Goal: Task Accomplishment & Management: Use online tool/utility

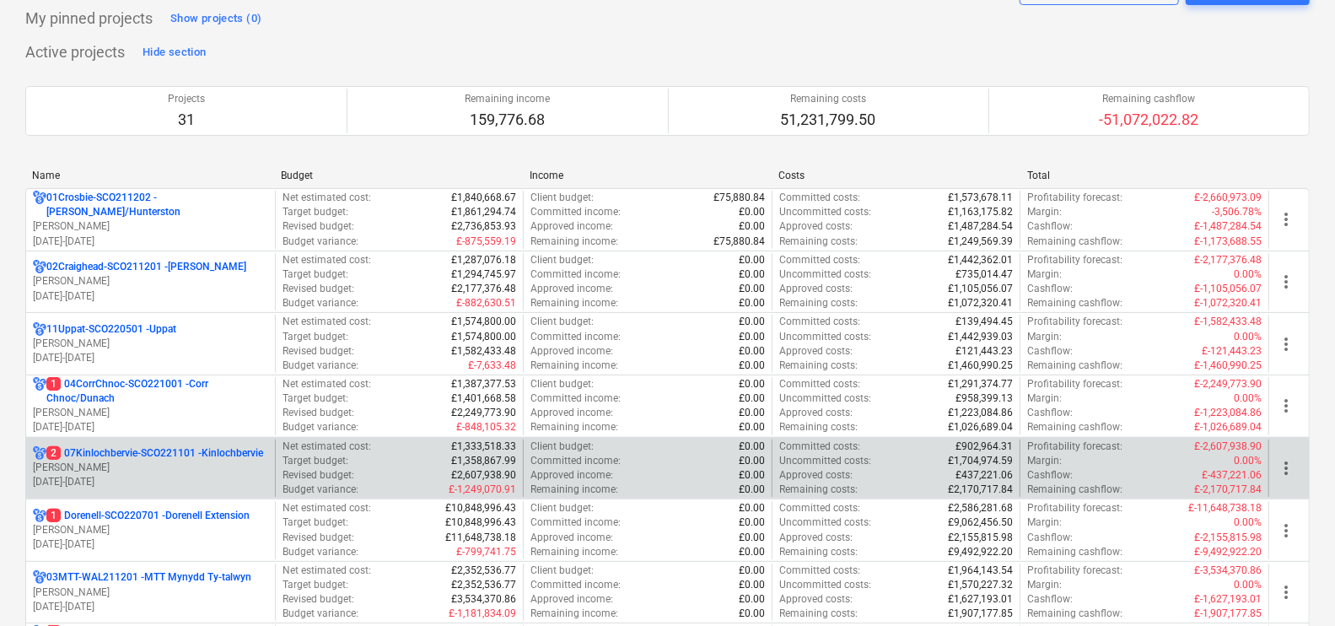
scroll to position [105, 0]
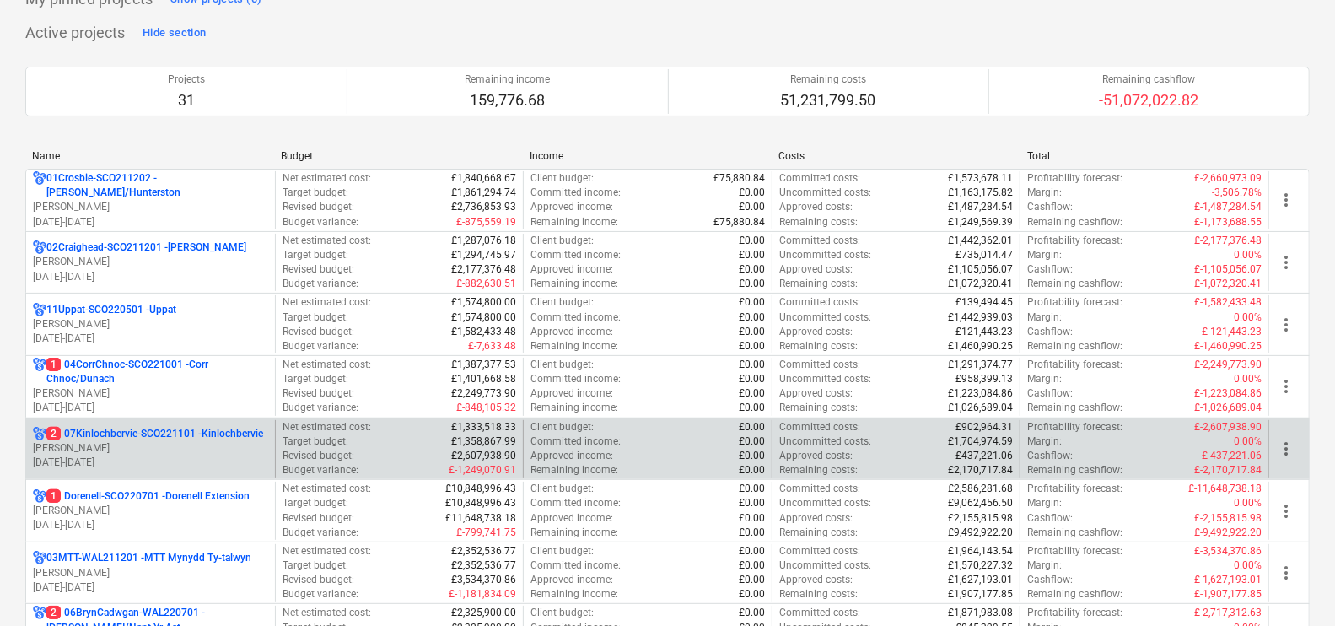
click at [190, 439] on p "2 07Kinlochbervie-SCO221101 - Kinlochbervie" at bounding box center [154, 434] width 217 height 14
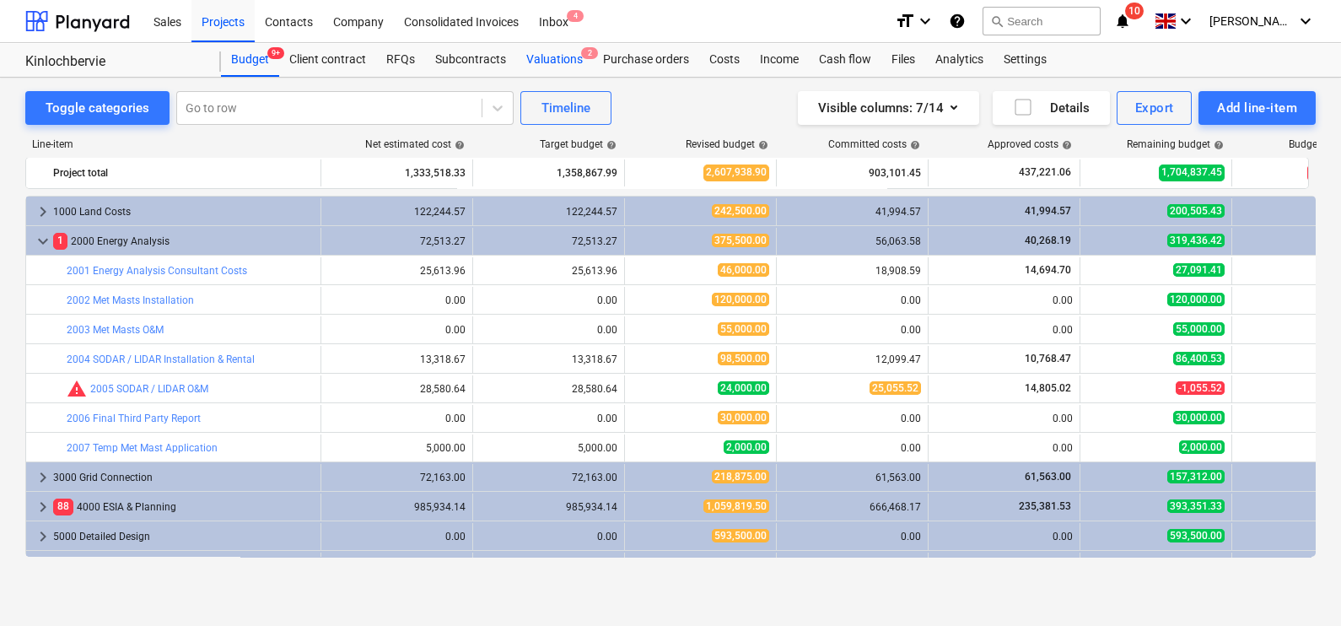
click at [570, 62] on div "Valuations 2" at bounding box center [554, 60] width 77 height 34
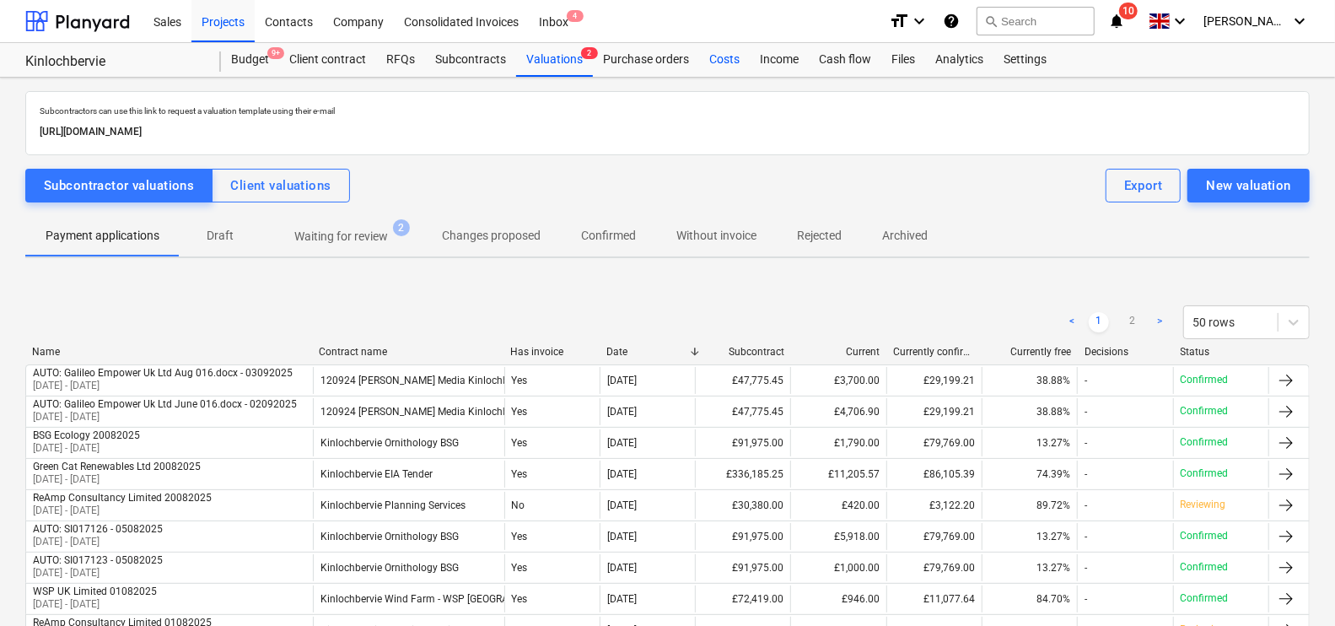
click at [718, 66] on div "Costs" at bounding box center [724, 60] width 51 height 34
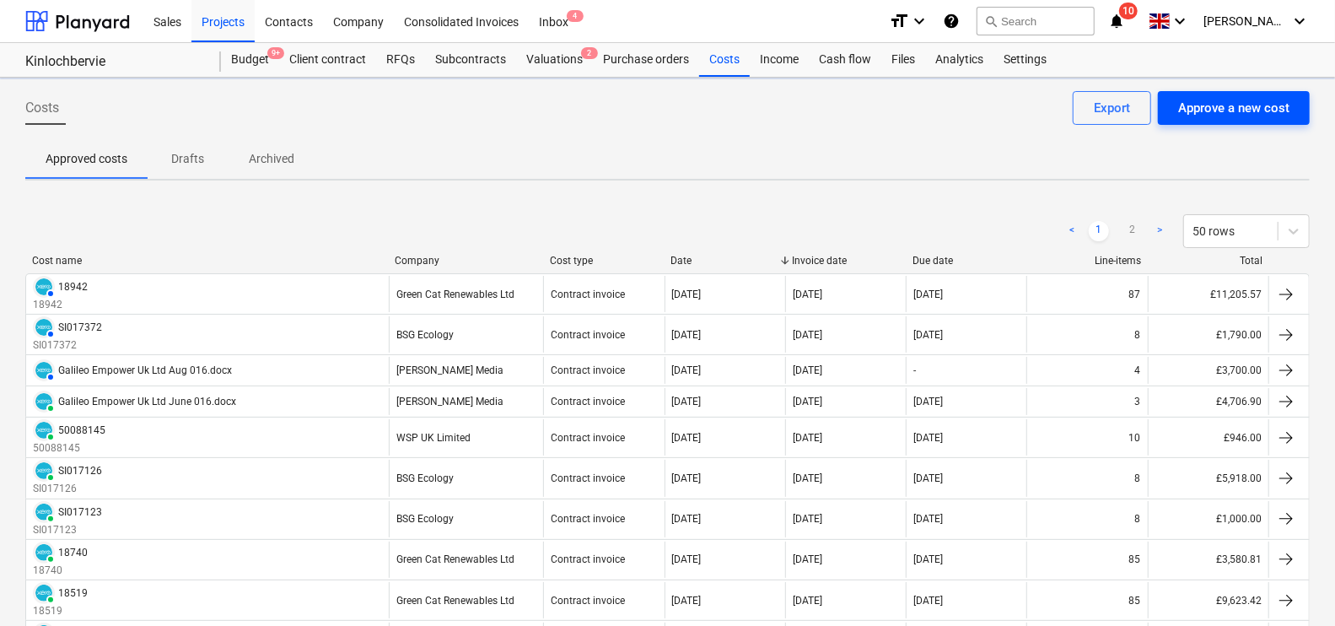
click at [1231, 106] on div "Approve a new cost" at bounding box center [1233, 108] width 111 height 22
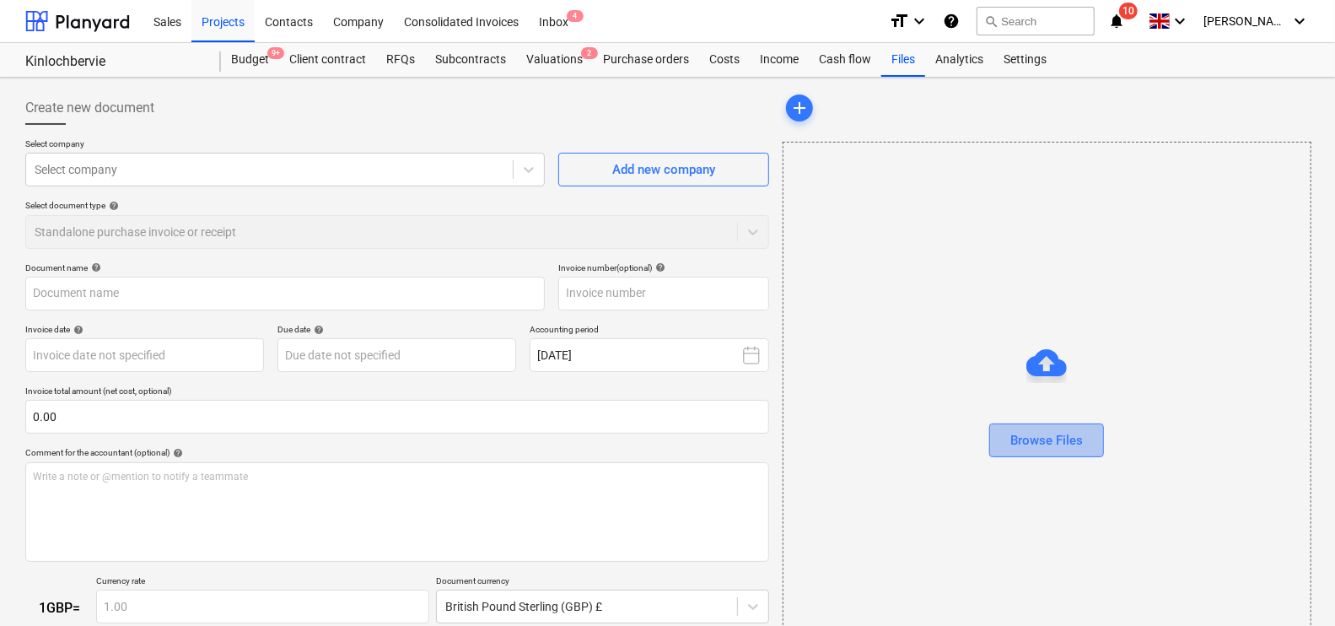
click at [1075, 443] on div "Browse Files" at bounding box center [1046, 440] width 73 height 22
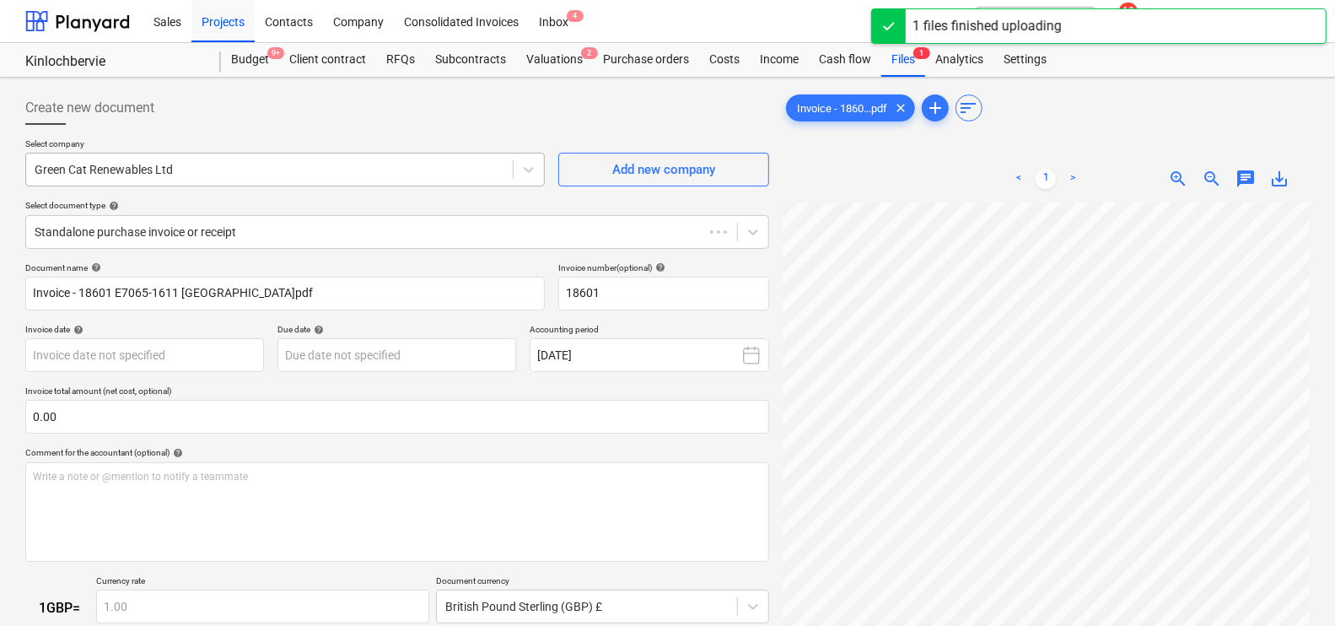
type input "18601"
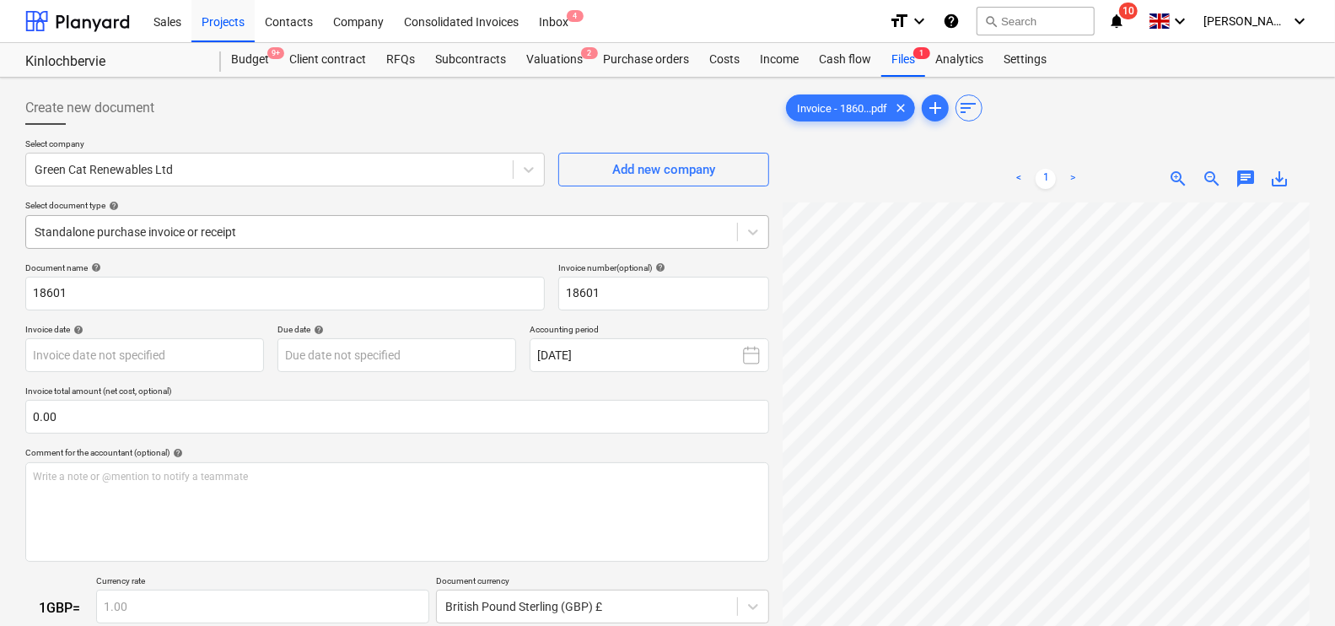
click at [126, 232] on div at bounding box center [382, 231] width 694 height 17
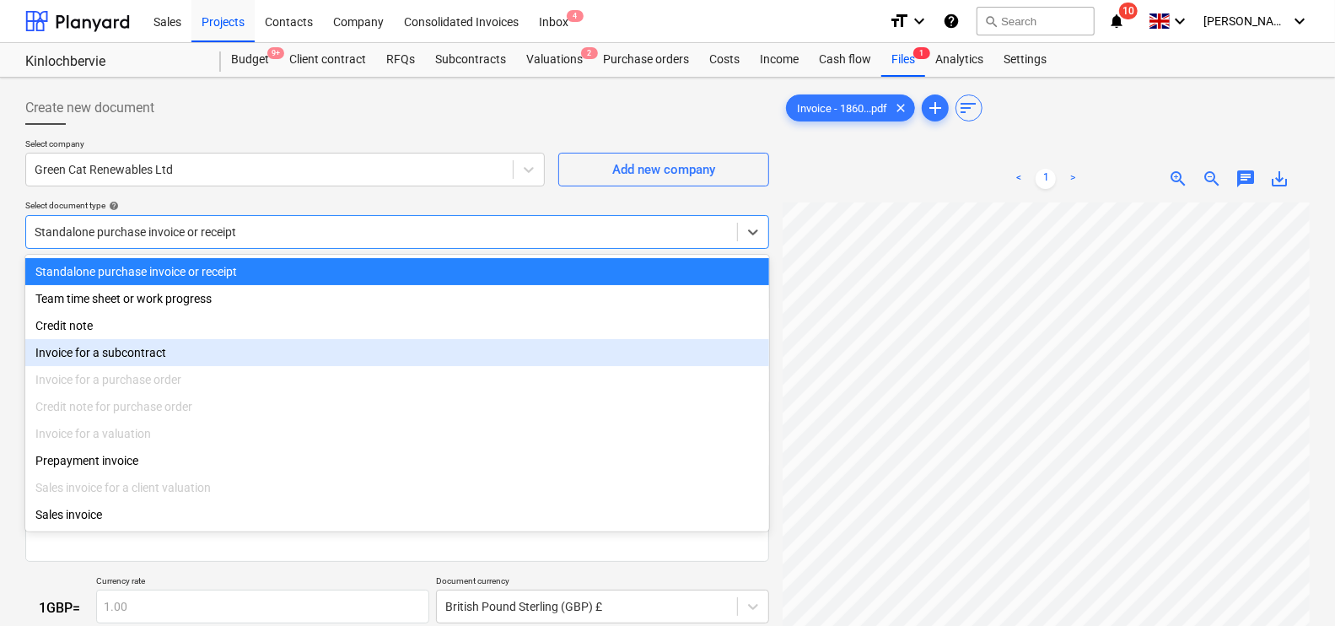
click at [138, 350] on div "Invoice for a subcontract" at bounding box center [397, 352] width 744 height 27
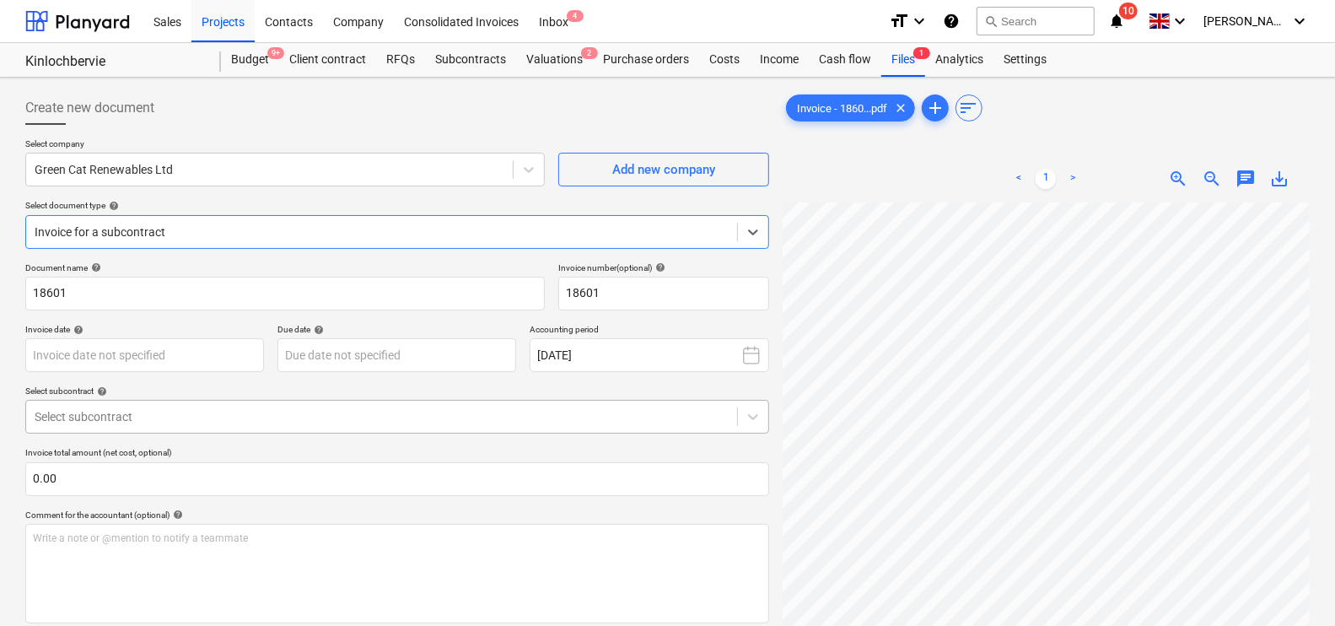
click at [139, 417] on div at bounding box center [382, 416] width 694 height 17
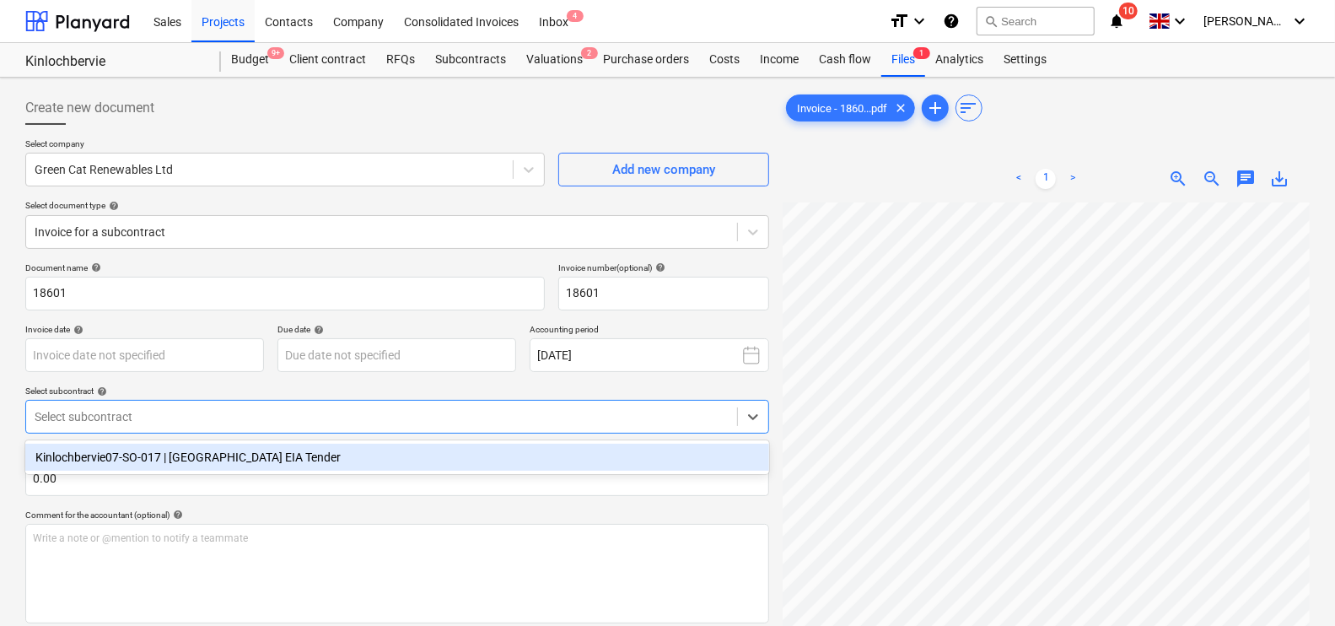
click at [143, 451] on div "Kinlochbervie07-SO-017 | [GEOGRAPHIC_DATA] EIA Tender" at bounding box center [397, 457] width 744 height 27
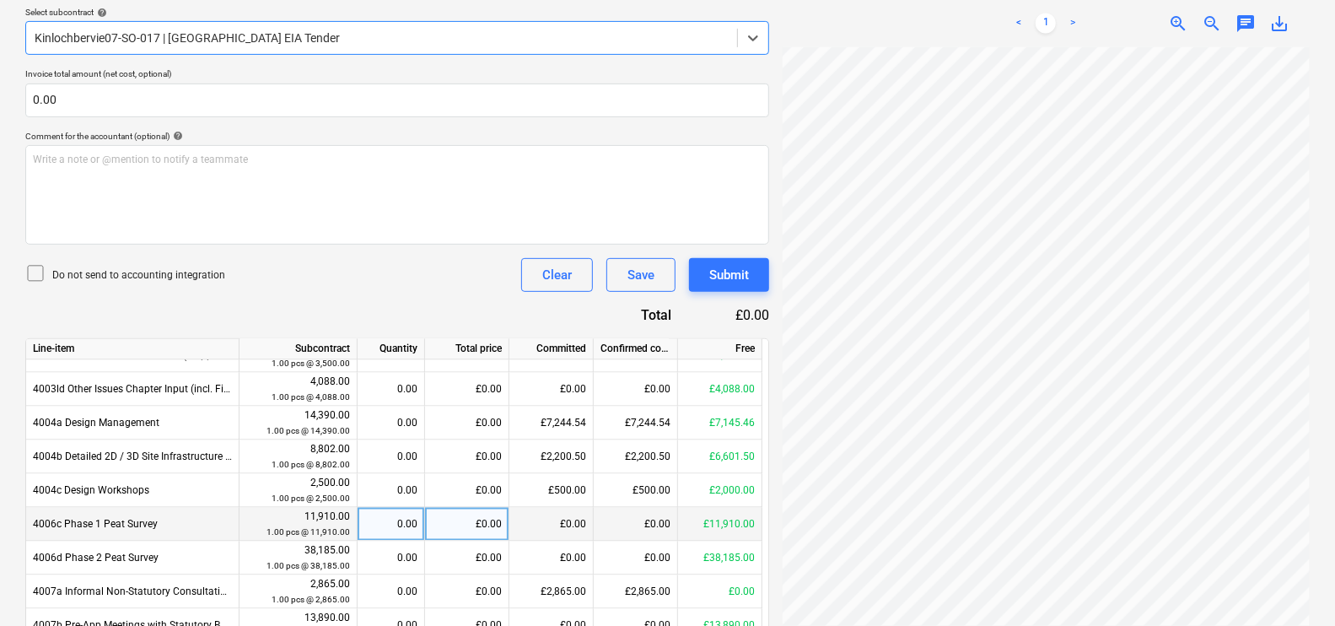
scroll to position [2214, 0]
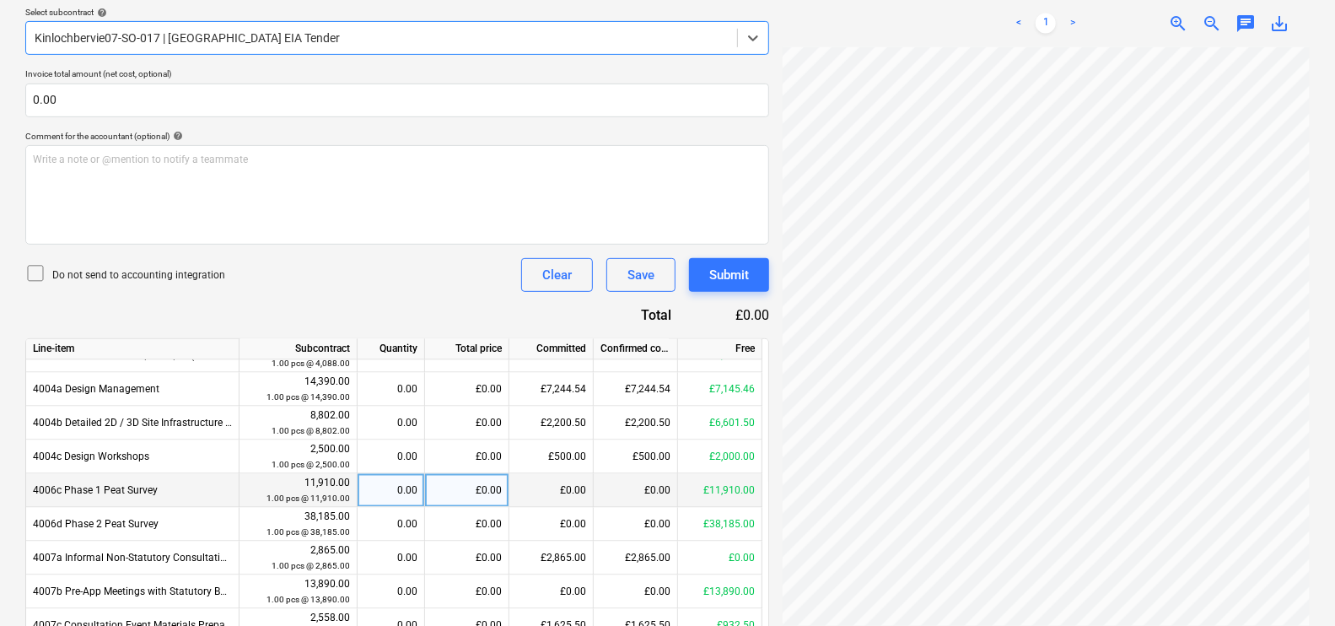
click at [446, 485] on div "£0.00" at bounding box center [467, 491] width 84 height 34
click at [396, 491] on div "0.00" at bounding box center [390, 491] width 53 height 34
type input "1"
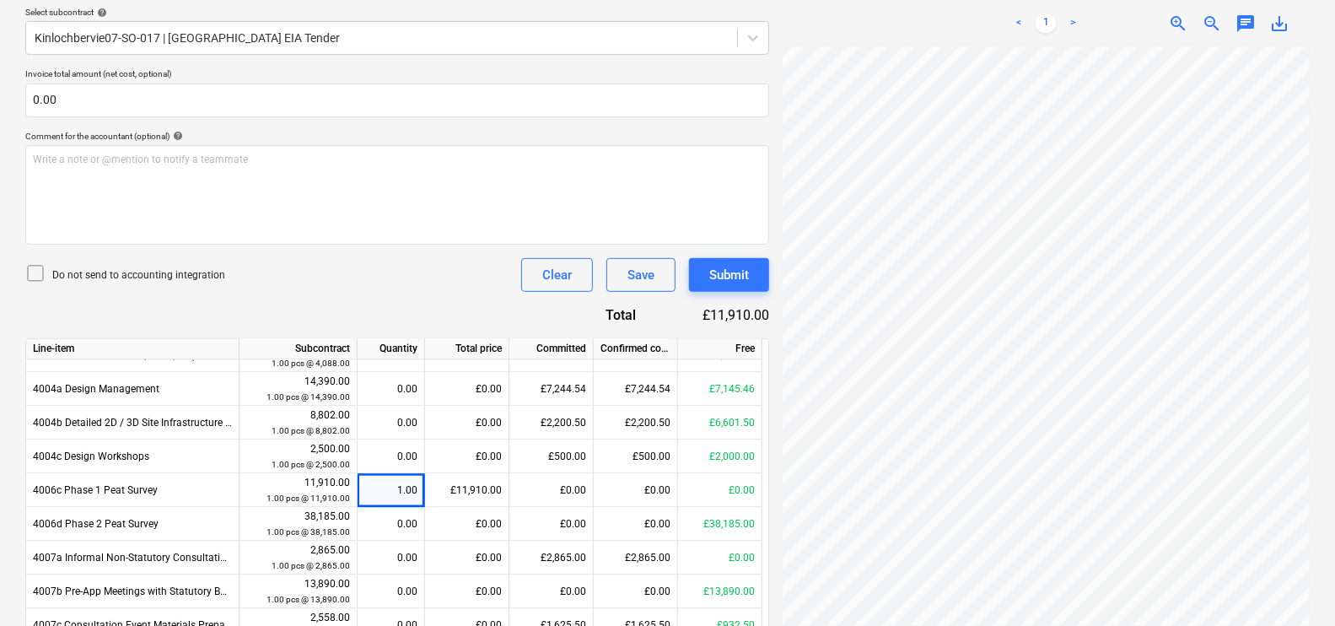
click at [411, 294] on div "Document name help 18601 Invoice number (optional) help 18601 Invoice date help…" at bounding box center [397, 508] width 744 height 1248
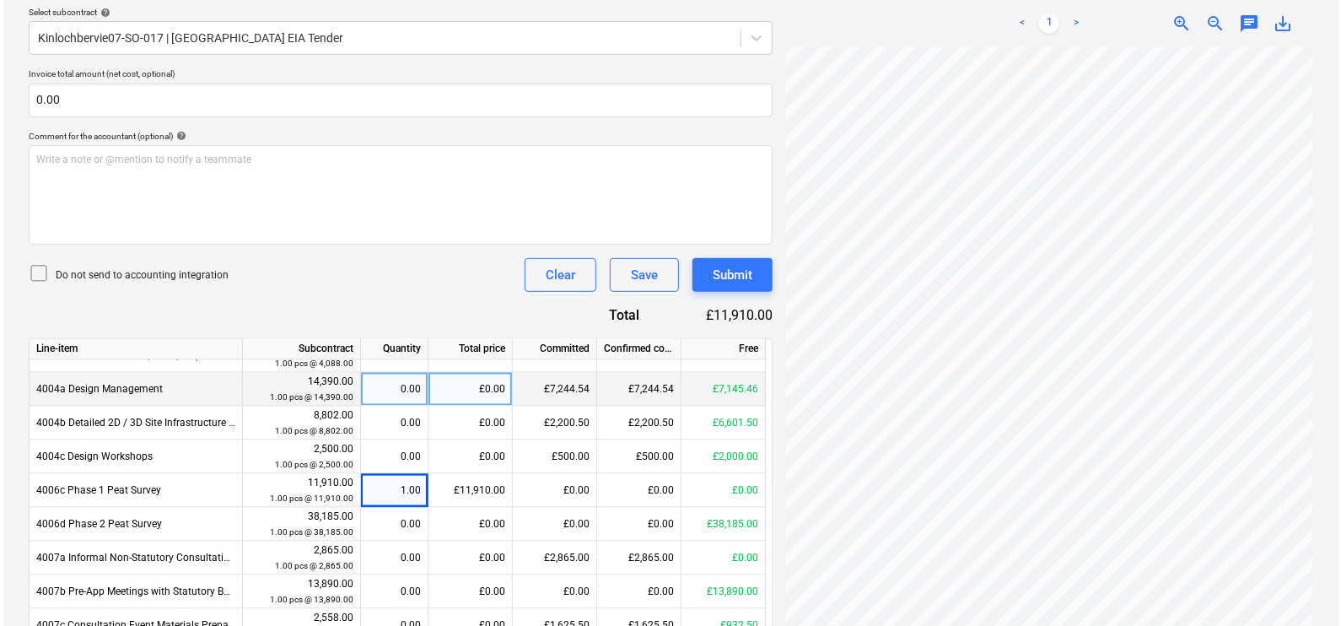
scroll to position [105, 126]
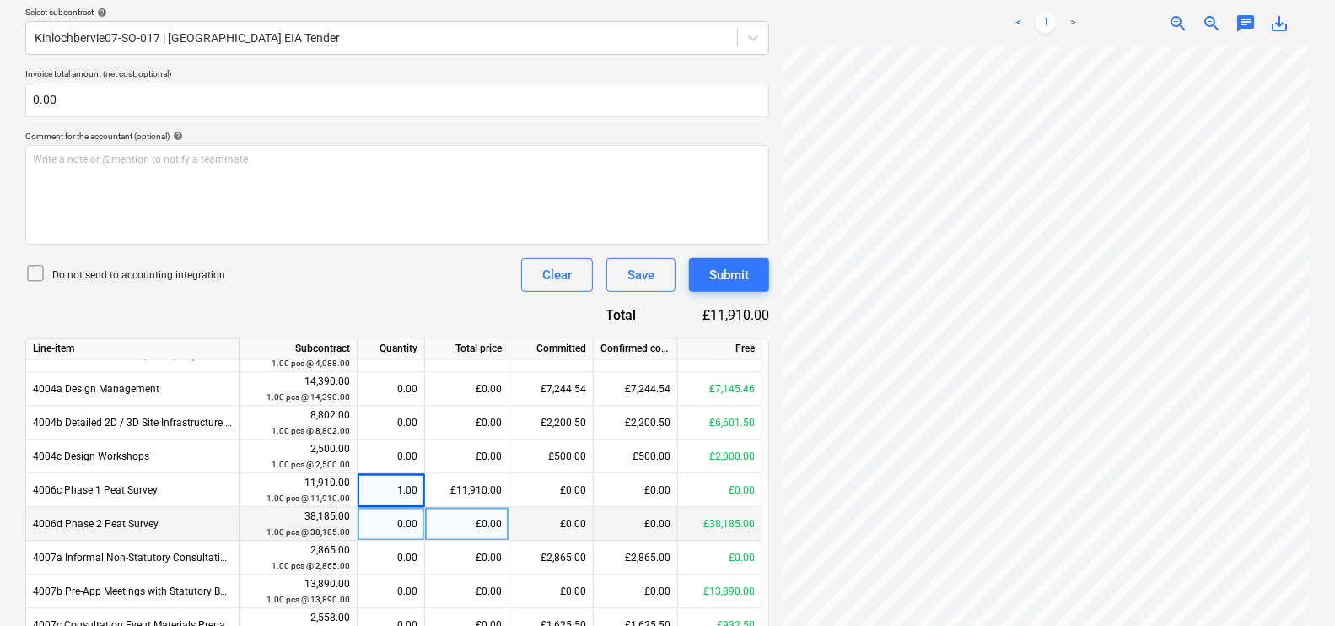
click at [396, 523] on div "0.00" at bounding box center [390, 525] width 53 height 34
click at [472, 527] on div "£0.00" at bounding box center [467, 525] width 84 height 34
type input "3570"
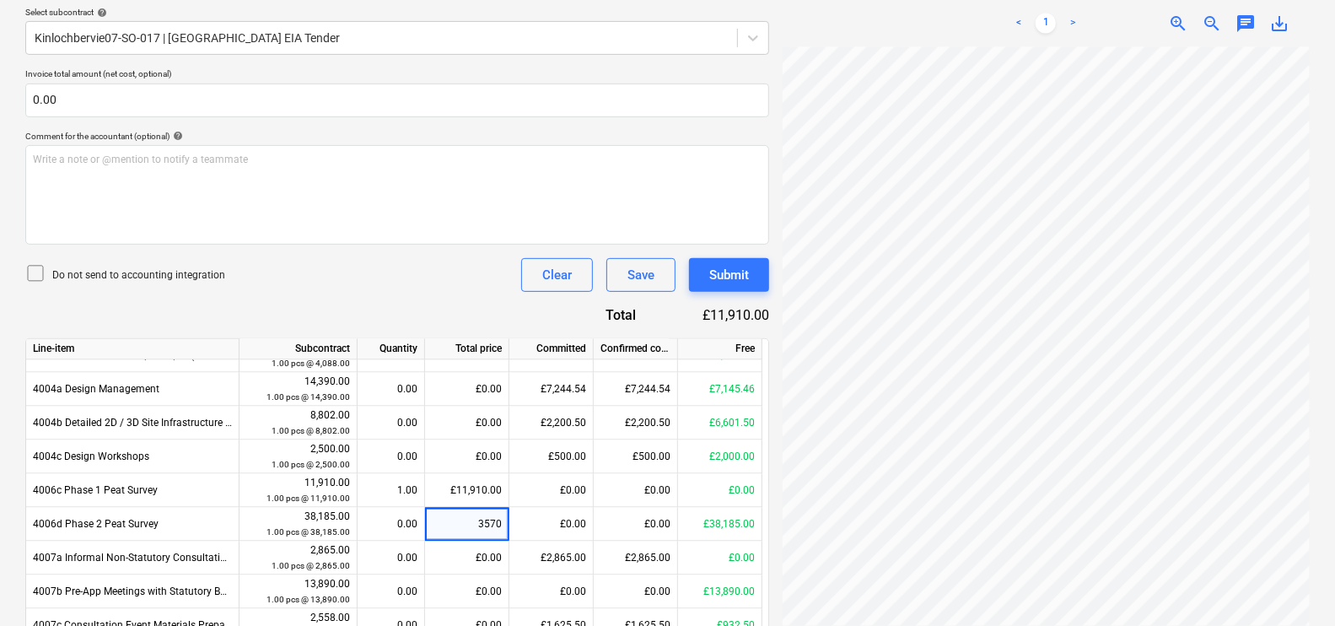
click at [440, 297] on div "Document name help 18601 Invoice number (optional) help 18601 Invoice date help…" at bounding box center [397, 508] width 744 height 1248
click at [740, 276] on div "Submit" at bounding box center [729, 275] width 40 height 22
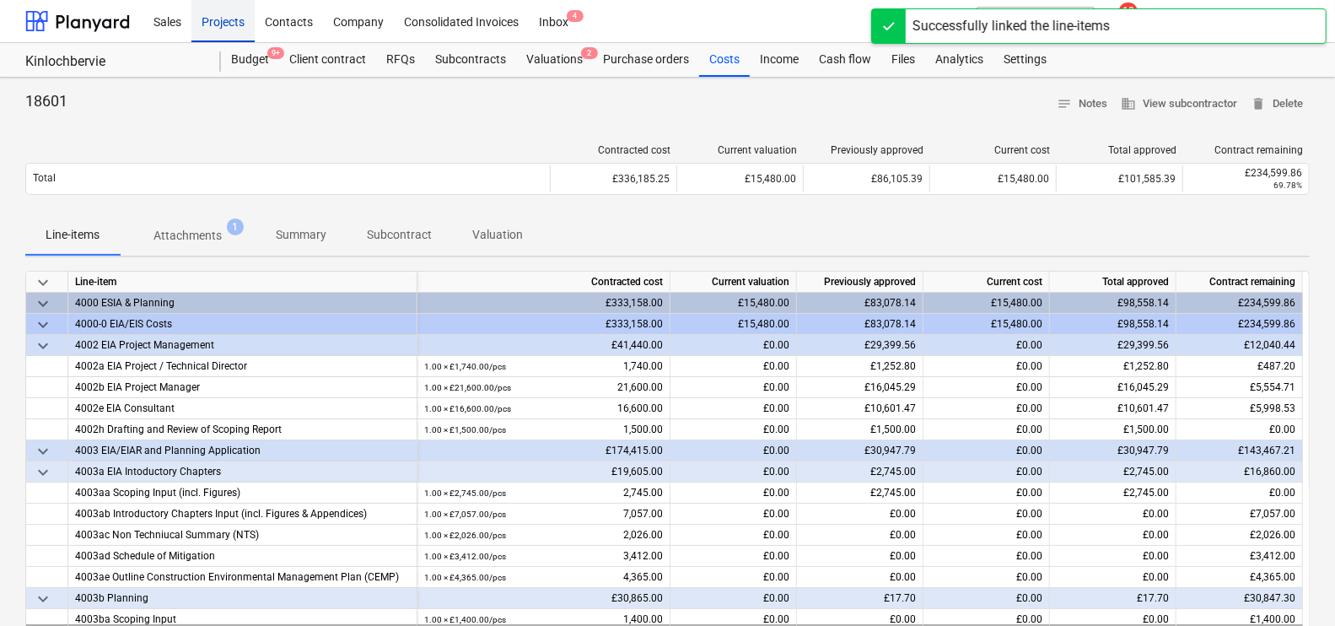
click at [221, 23] on div "Projects" at bounding box center [222, 20] width 63 height 43
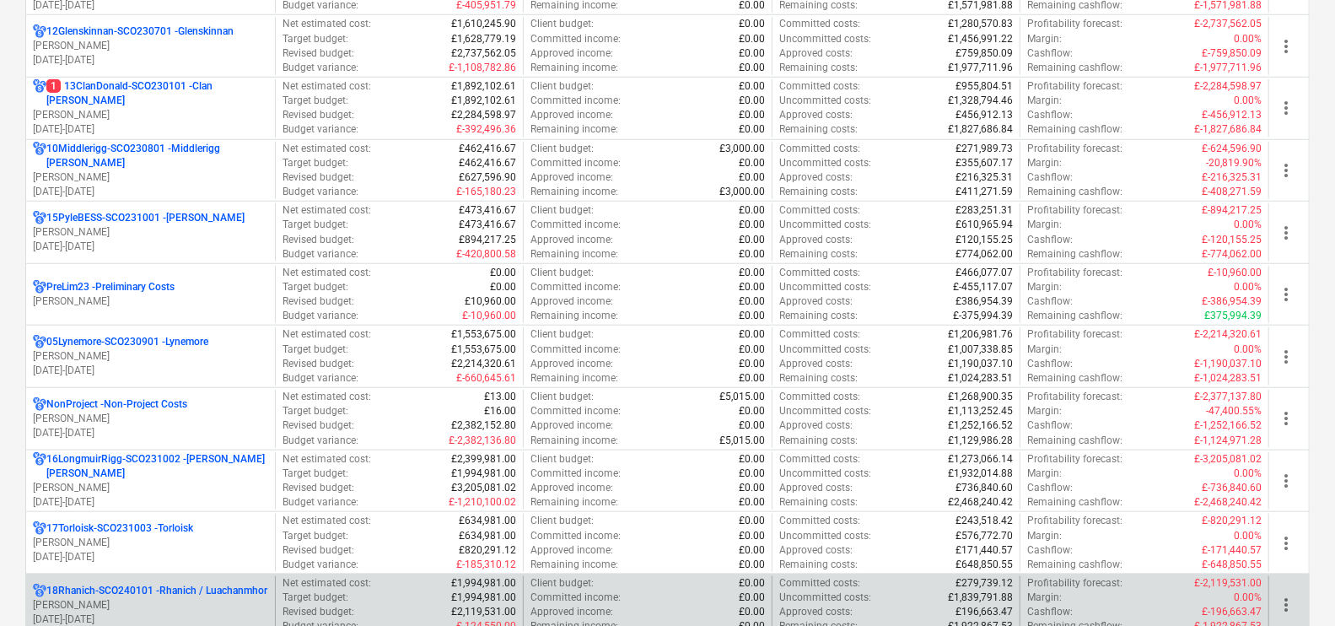
scroll to position [949, 0]
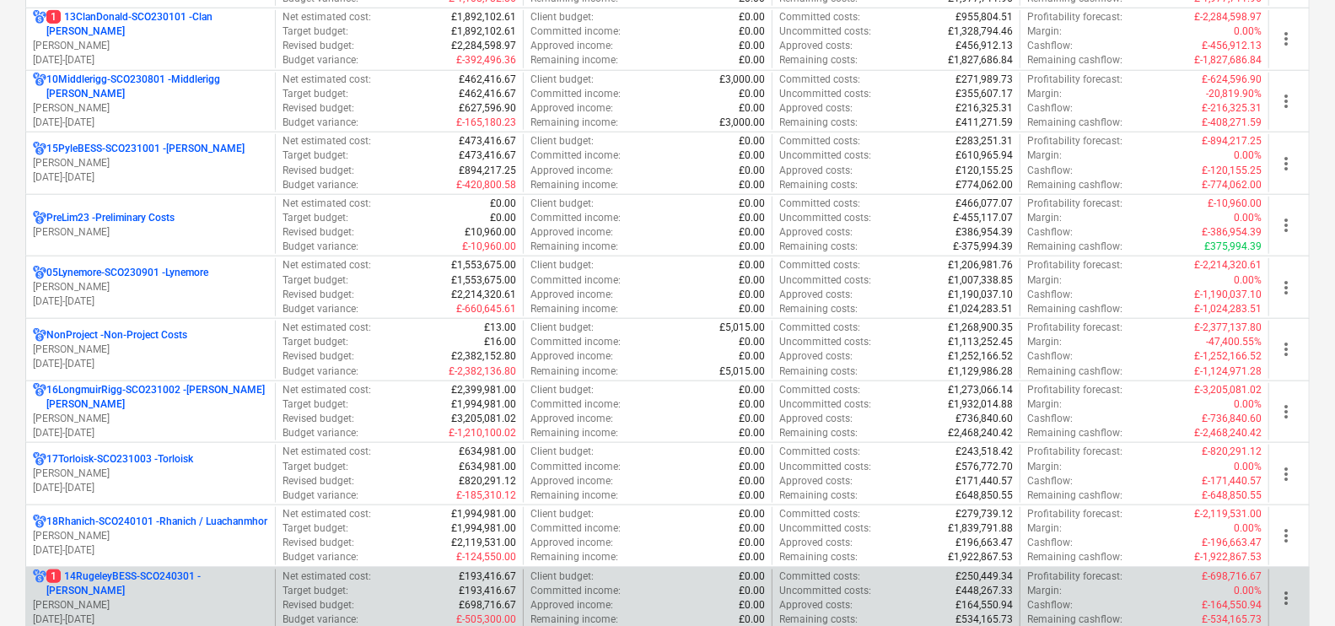
click at [185, 580] on p "1 14RugeleyBESS-SCO240301 - [PERSON_NAME]" at bounding box center [157, 583] width 222 height 29
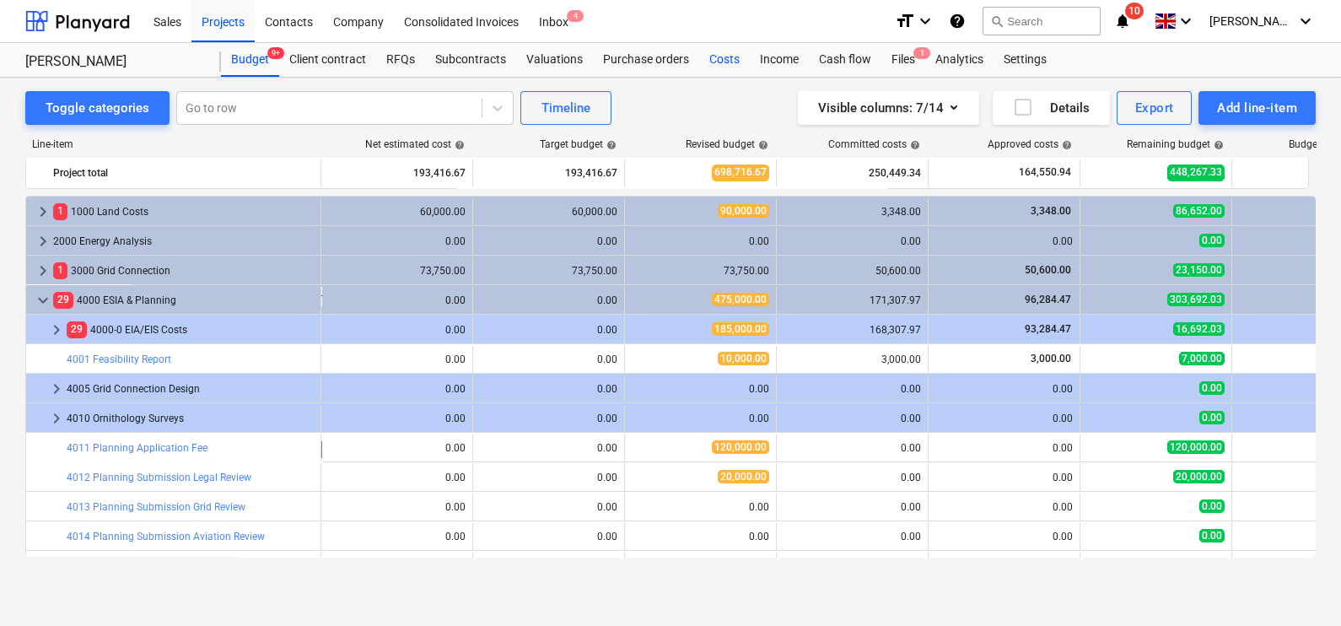
click at [734, 64] on div "Costs" at bounding box center [724, 60] width 51 height 34
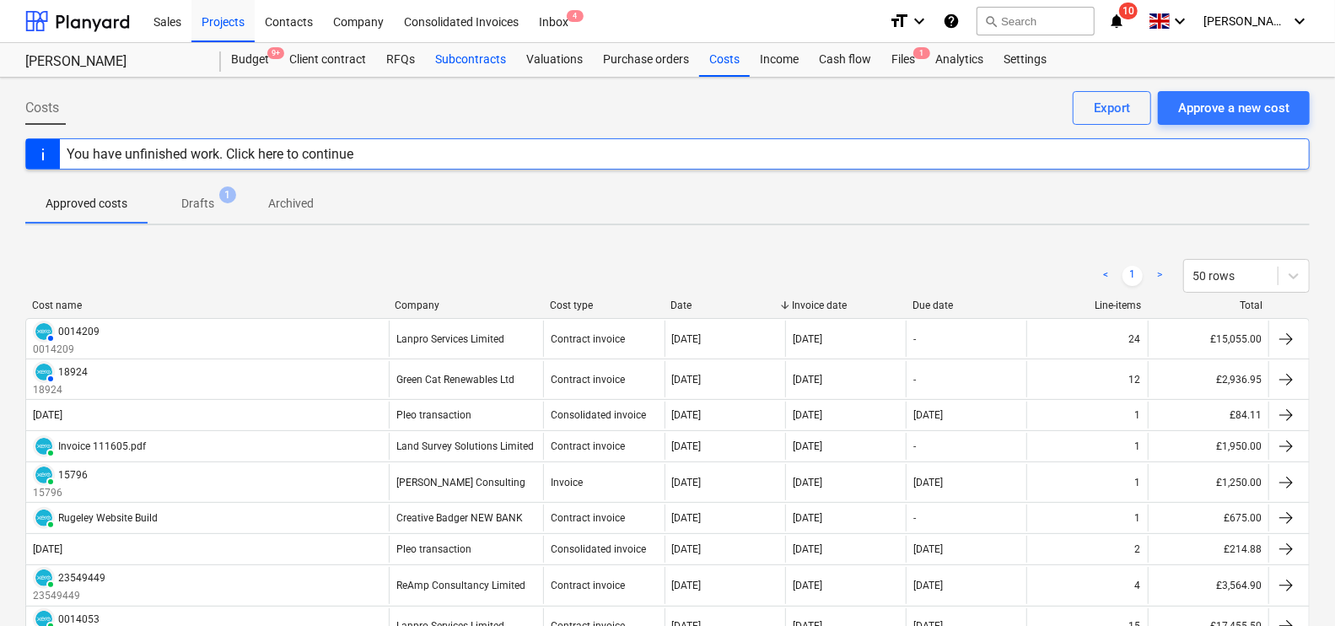
click at [472, 63] on div "Subcontracts" at bounding box center [470, 60] width 91 height 34
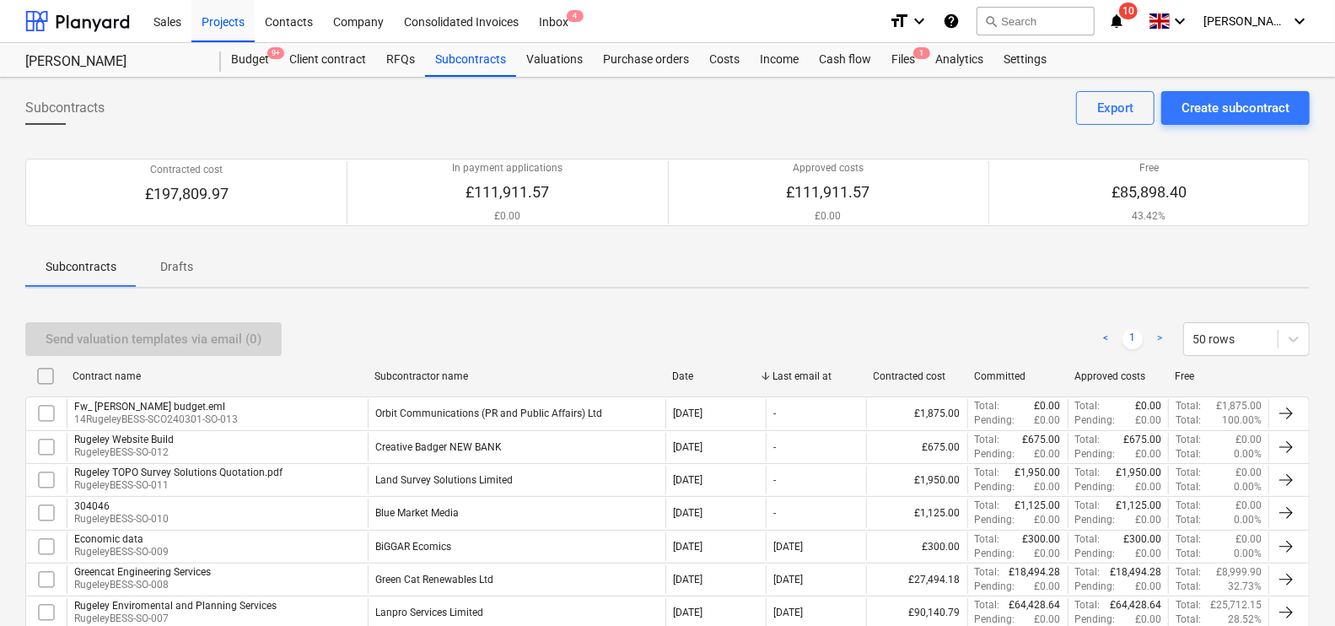
drag, startPoint x: 545, startPoint y: 388, endPoint x: 722, endPoint y: 379, distance: 177.3
click at [722, 379] on div "Contract name Subcontractor name Date Last email at Contracted cost Committed A…" at bounding box center [667, 376] width 1284 height 27
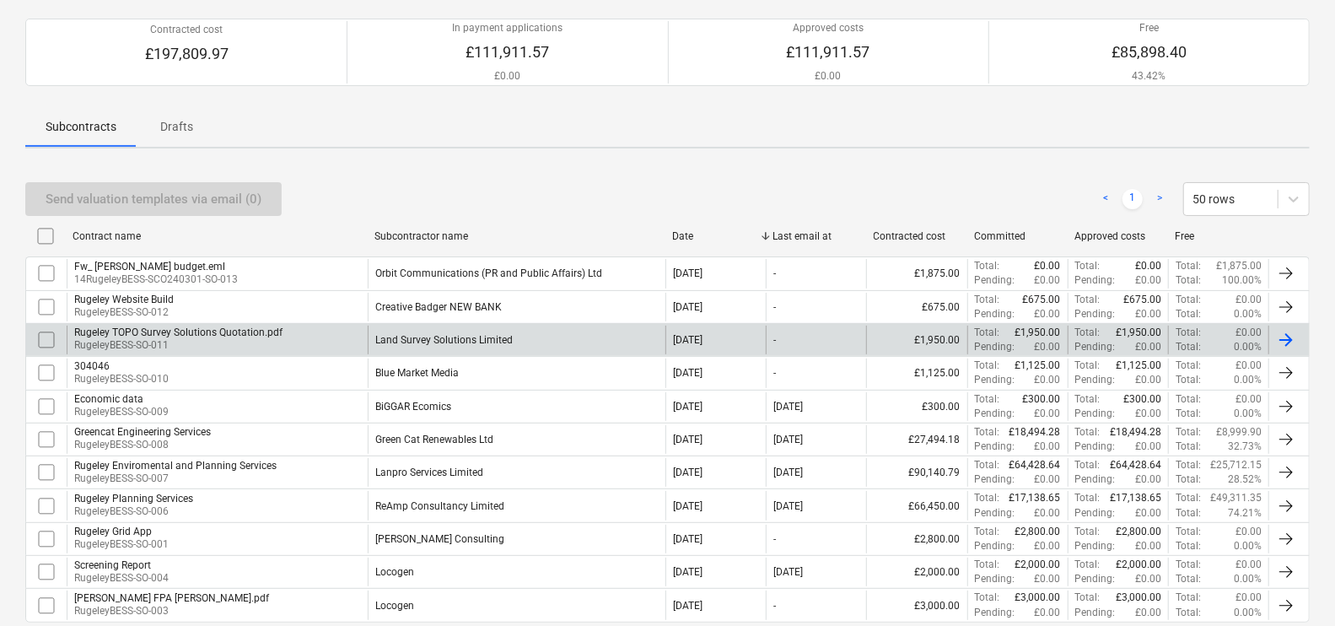
scroll to position [228, 0]
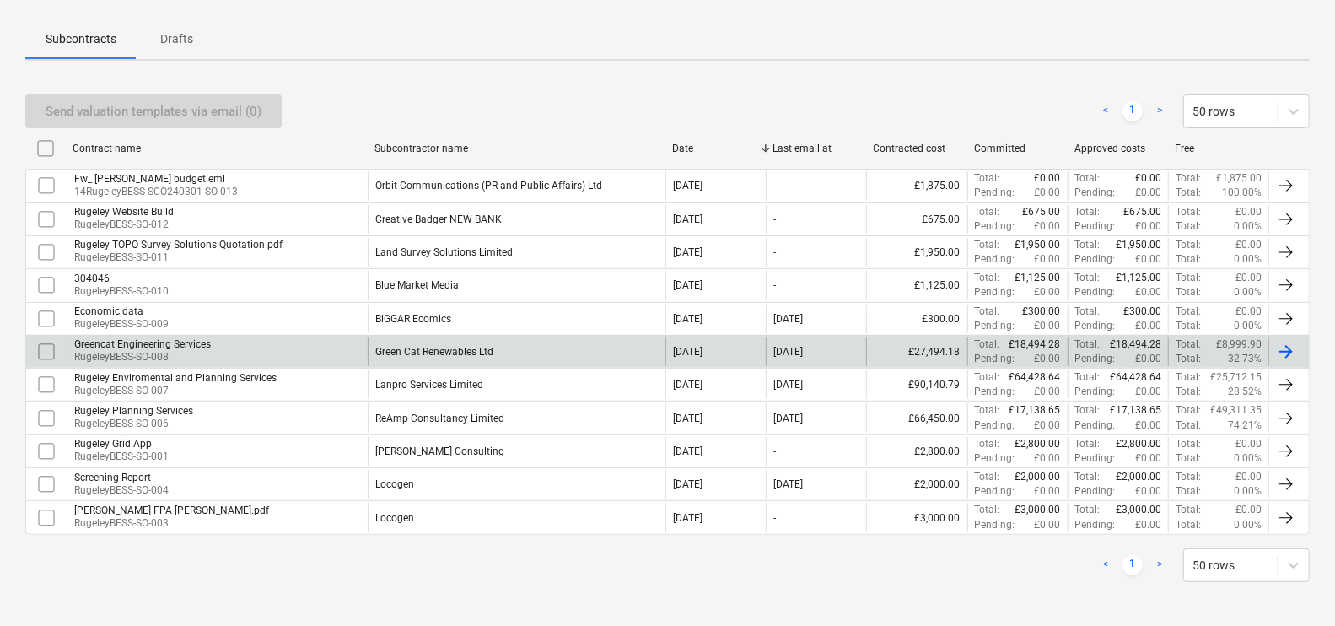
click at [630, 349] on div "Green Cat Renewables Ltd" at bounding box center [517, 351] width 298 height 29
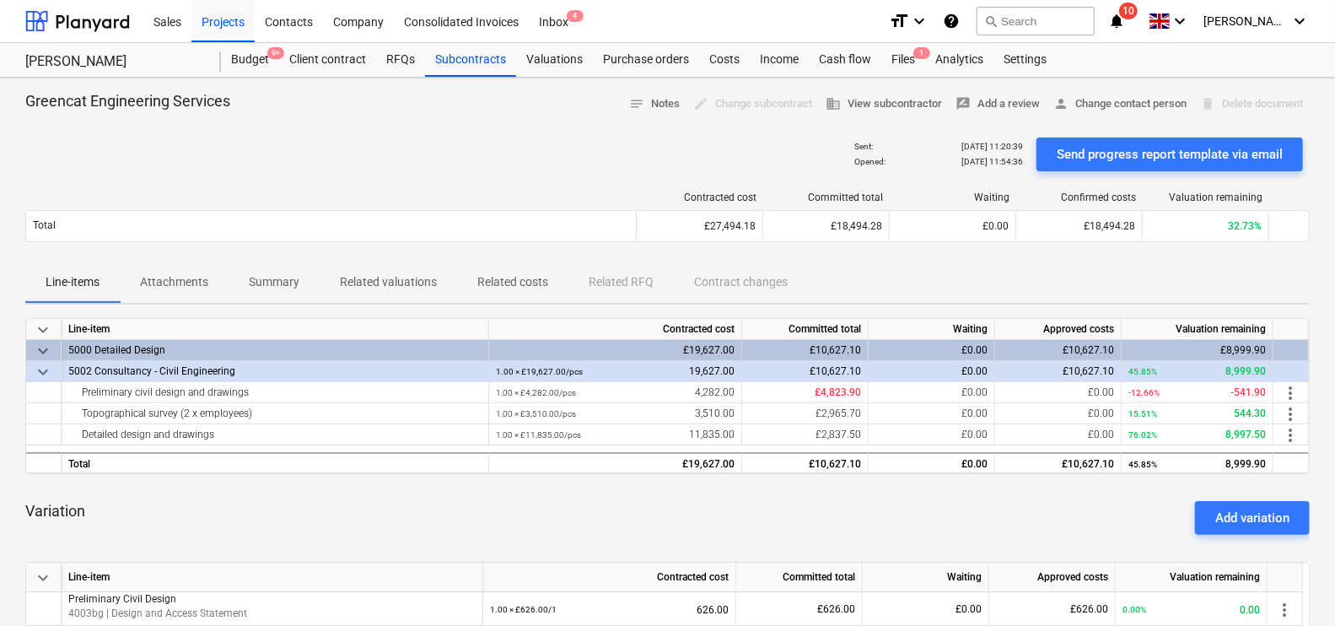
click at [46, 363] on span "keyboard_arrow_down" at bounding box center [43, 372] width 20 height 20
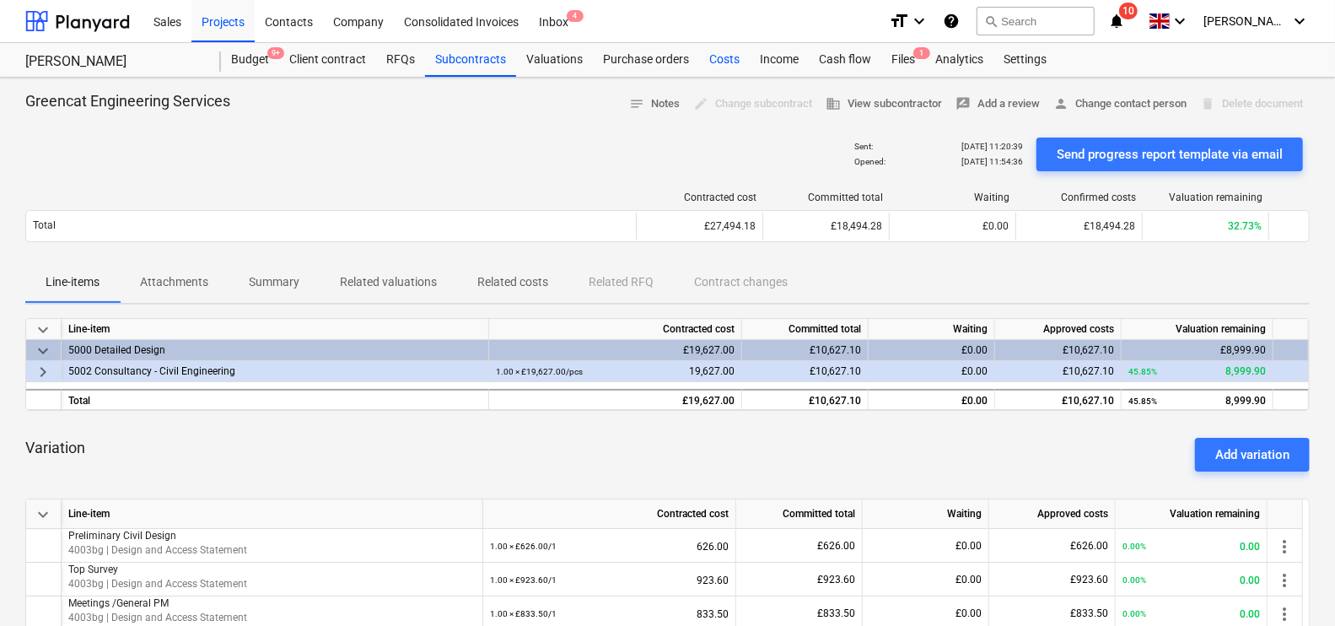
click at [708, 55] on div "Costs" at bounding box center [724, 60] width 51 height 34
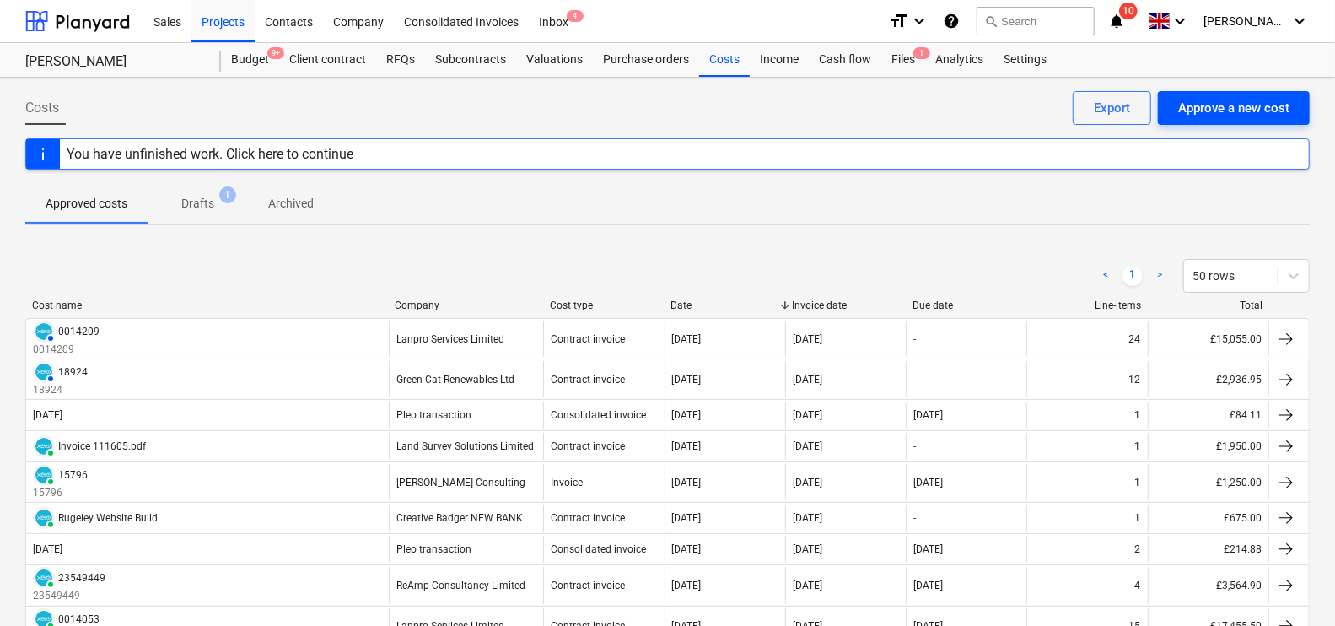
click at [1226, 97] on div "Approve a new cost" at bounding box center [1233, 108] width 111 height 22
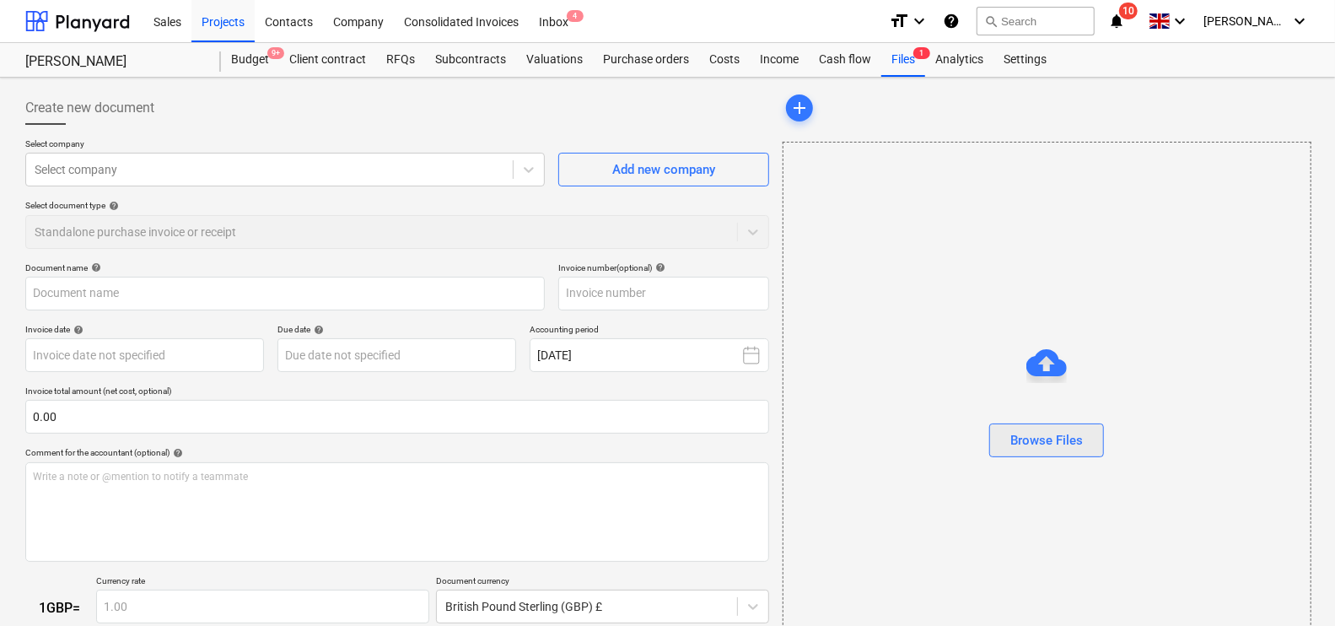
click at [1090, 438] on div "Browse Files" at bounding box center [1046, 406] width 527 height 128
click at [1090, 438] on button "Browse Files" at bounding box center [1046, 440] width 115 height 34
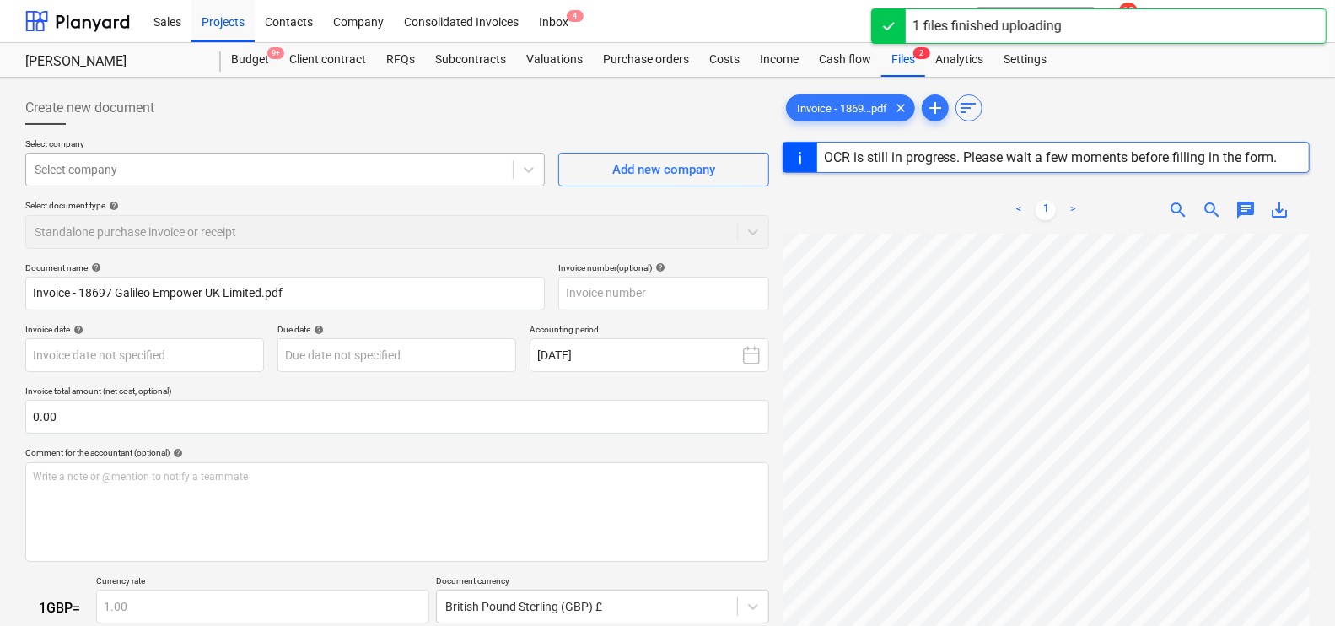
type input "18697"
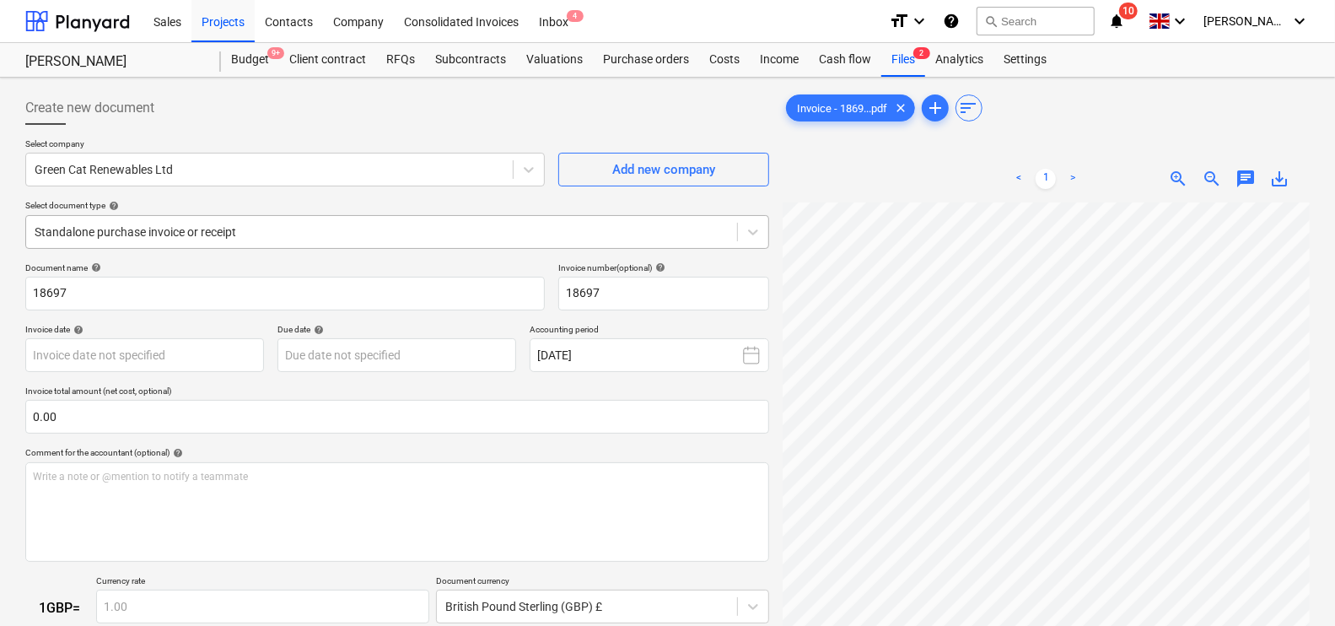
click at [233, 241] on div "Standalone purchase invoice or receipt" at bounding box center [381, 232] width 711 height 24
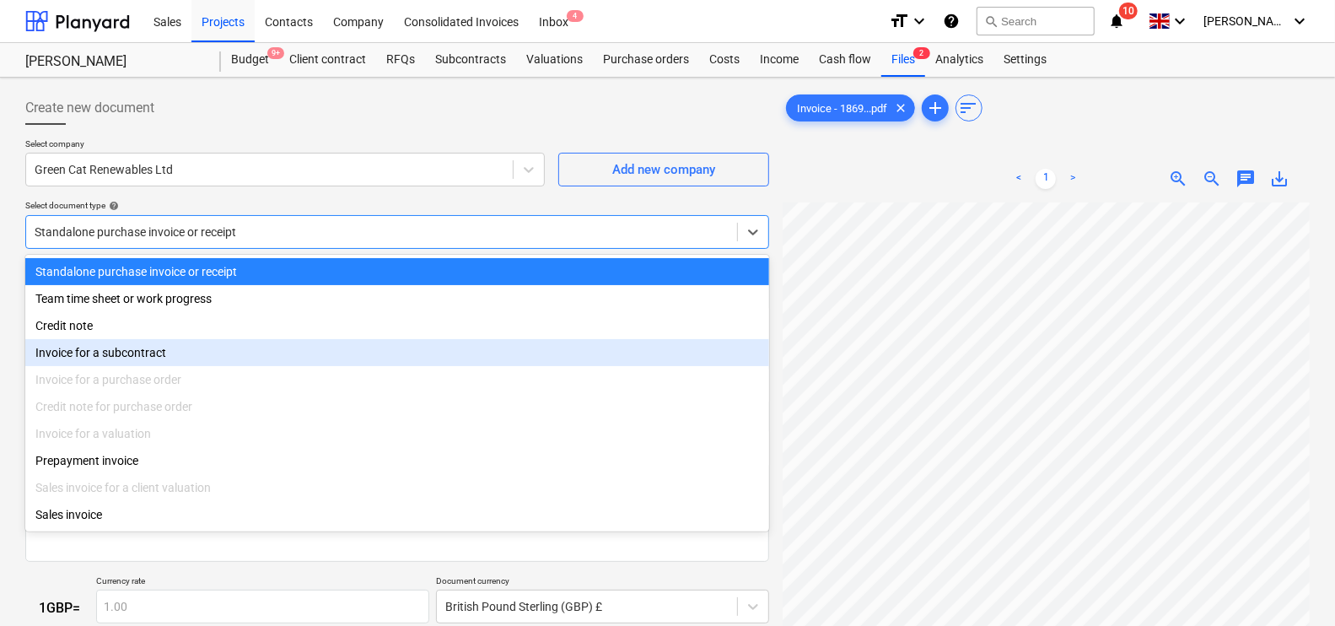
click at [209, 359] on div "Invoice for a subcontract" at bounding box center [397, 352] width 744 height 27
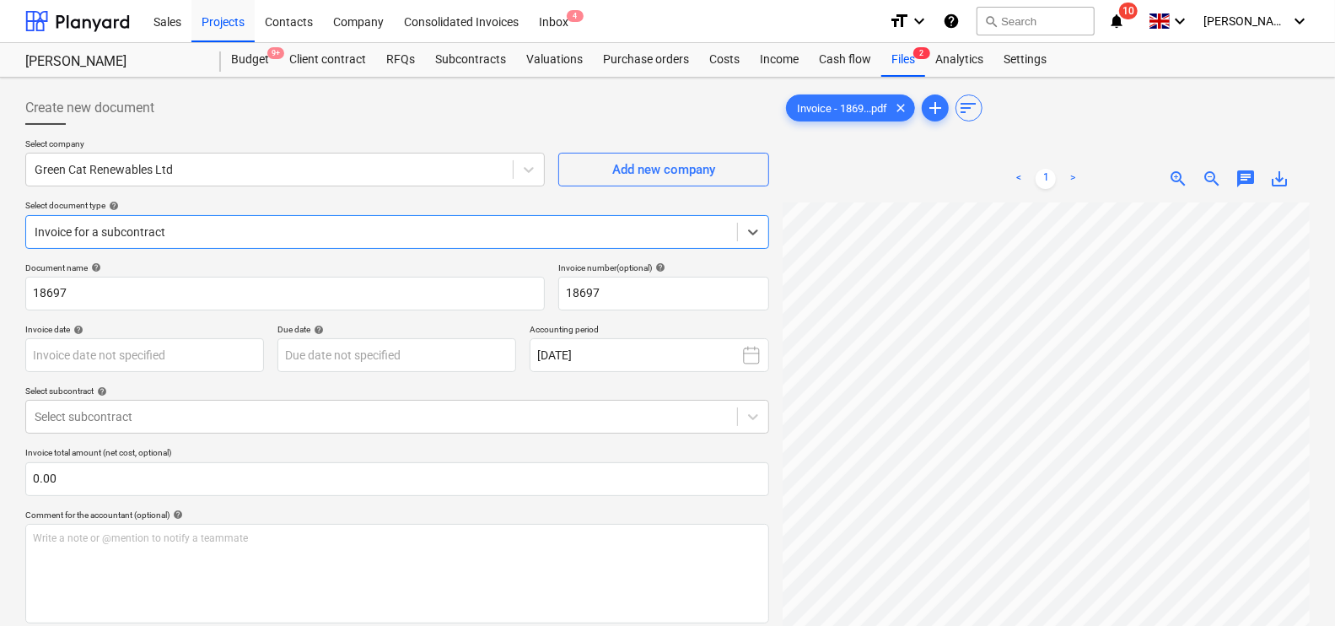
click at [222, 224] on div at bounding box center [382, 231] width 694 height 17
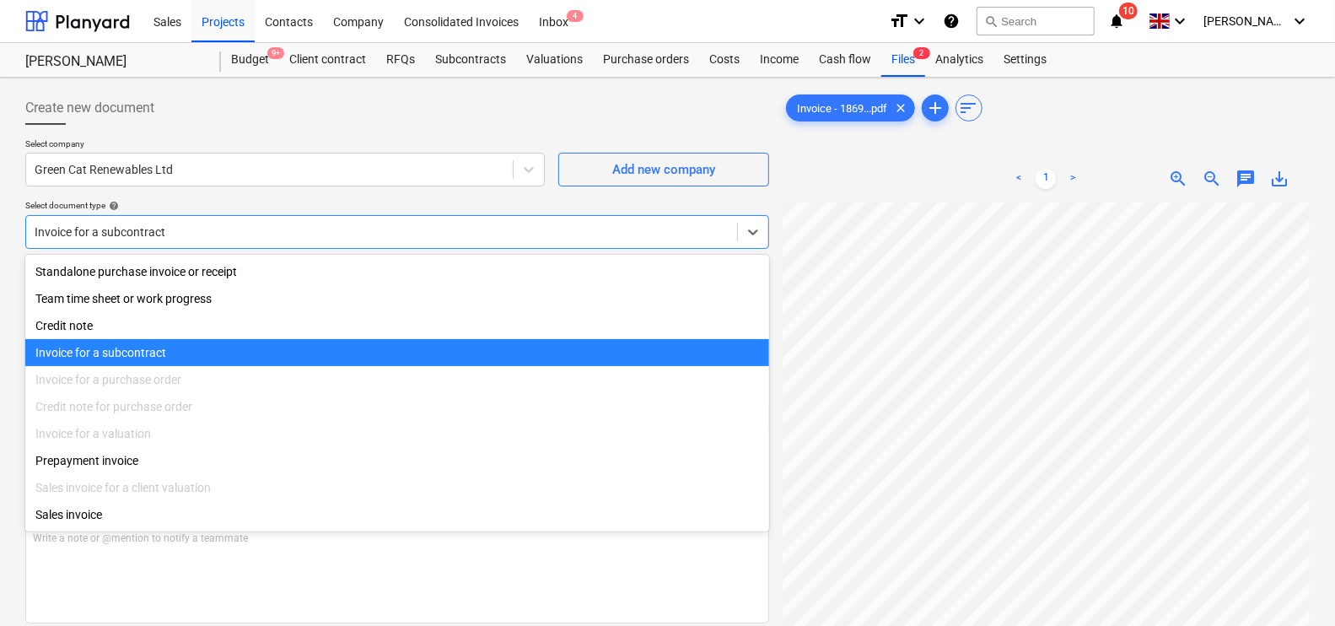
click at [163, 354] on div "Invoice for a subcontract" at bounding box center [397, 352] width 744 height 27
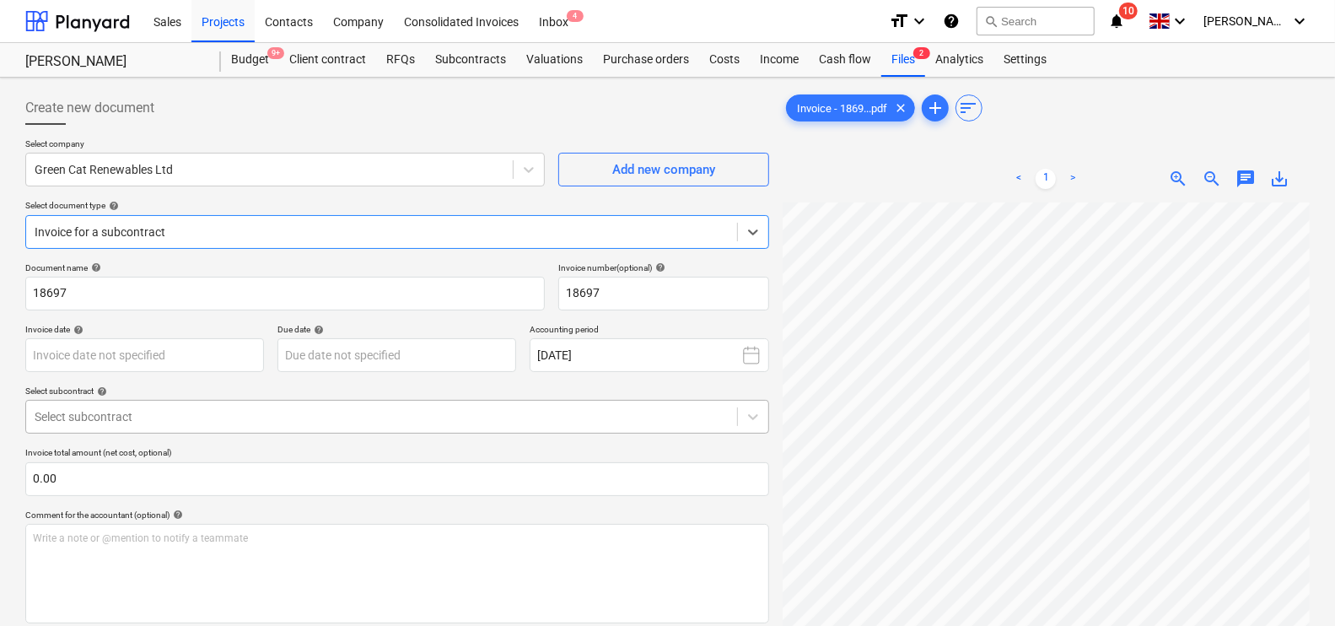
click at [173, 427] on div "Select subcontract" at bounding box center [381, 417] width 711 height 24
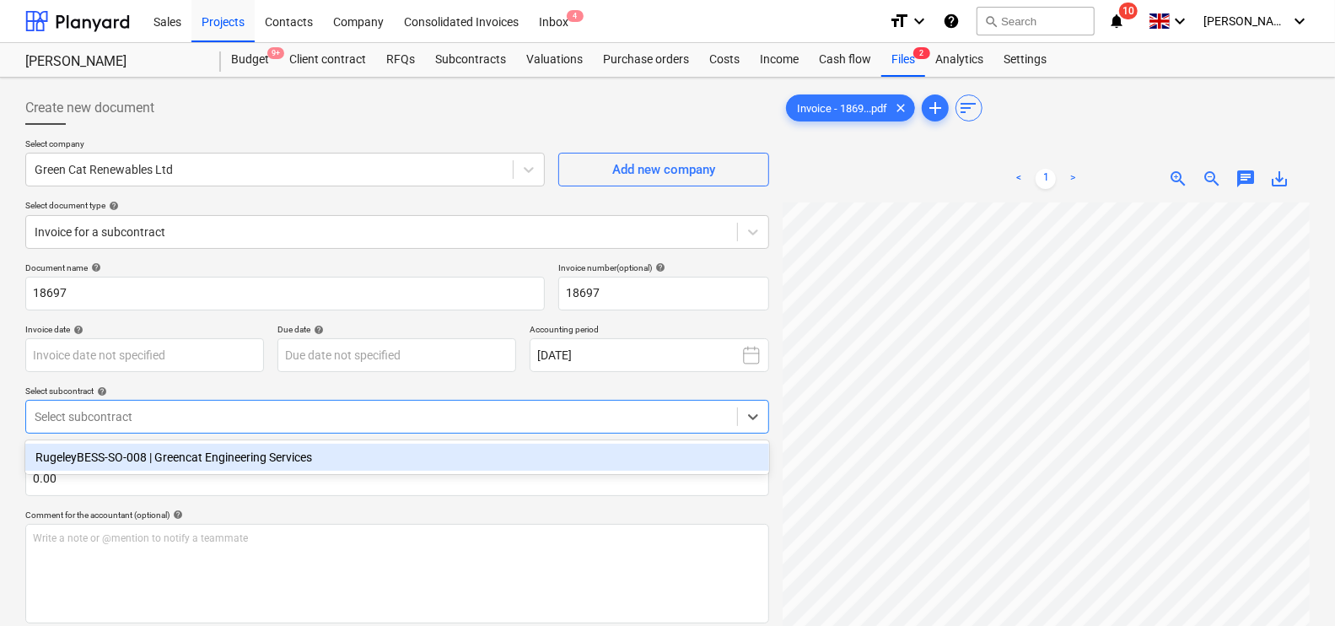
click at [164, 460] on div "RugeleyBESS-SO-008 | Greencat Engineering Services" at bounding box center [397, 457] width 744 height 27
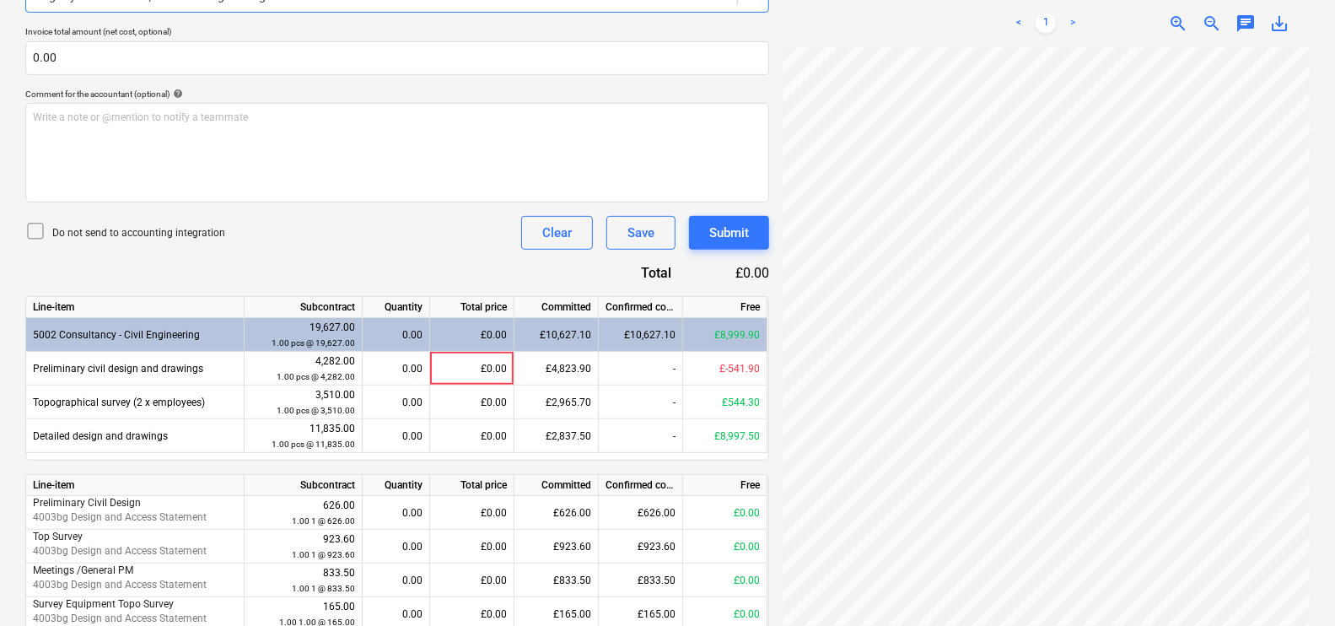
scroll to position [0, 80]
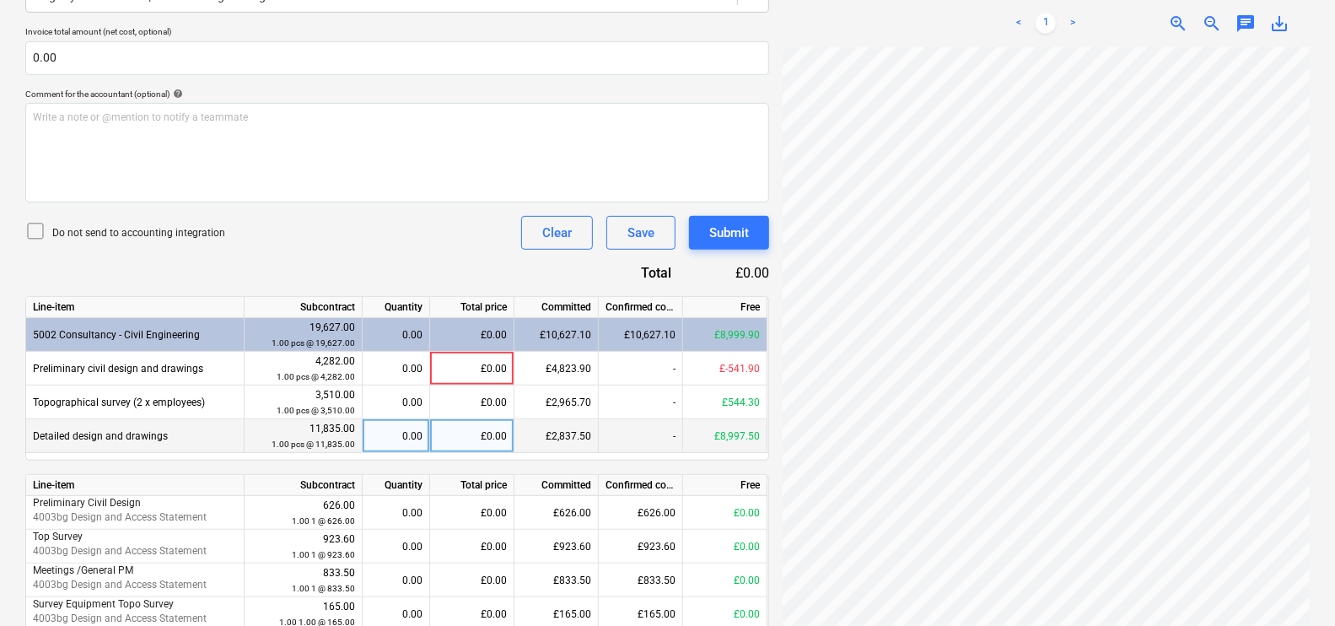
click at [462, 434] on div "£0.00" at bounding box center [472, 436] width 84 height 34
click at [472, 439] on div "£0.00" at bounding box center [472, 436] width 84 height 34
type input "1315.22"
click at [422, 253] on div "Document name help 18697 Invoice number (optional) help 18697 Invoice date help…" at bounding box center [397, 381] width 744 height 1080
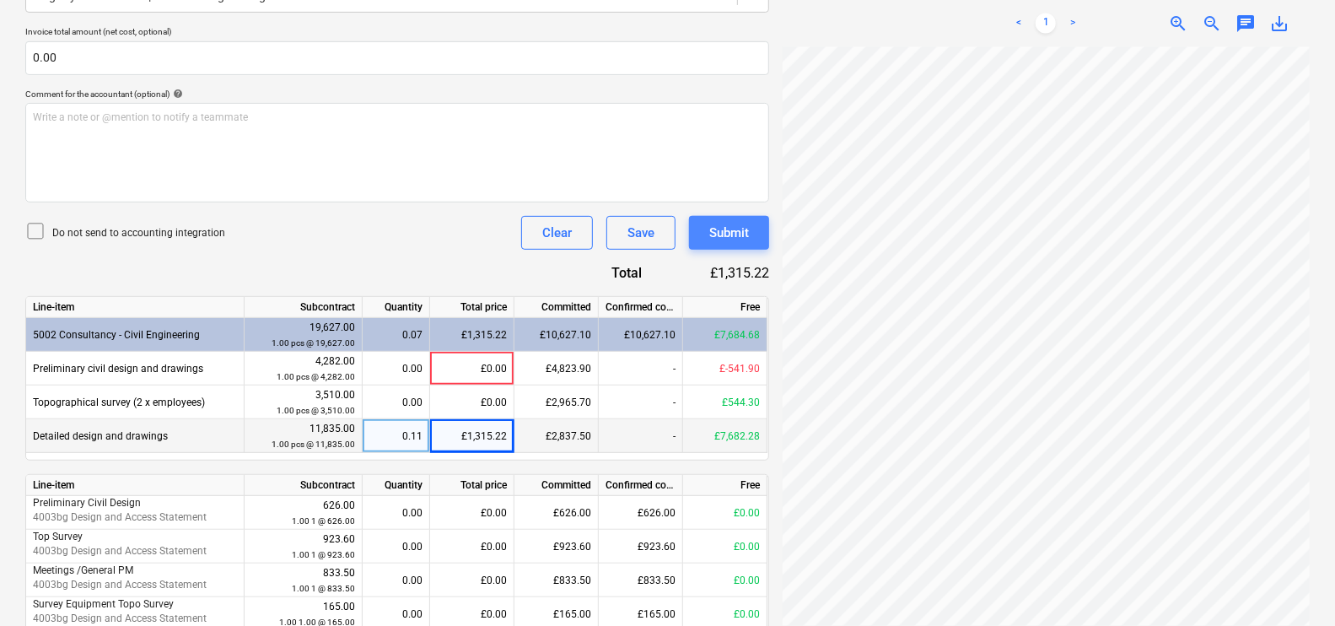
click at [731, 235] on div "Submit" at bounding box center [729, 233] width 40 height 22
